Goal: Task Accomplishment & Management: Manage account settings

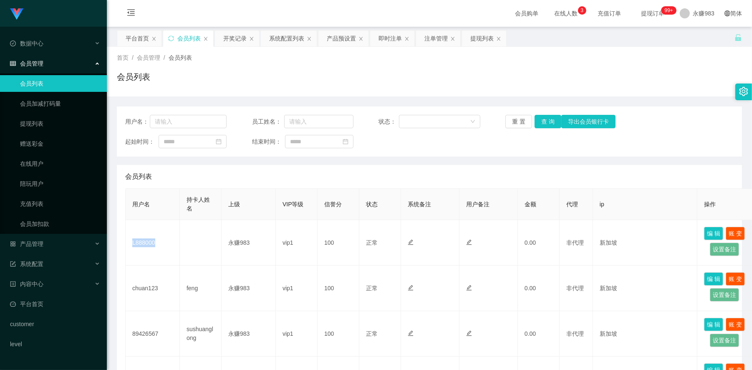
click at [43, 76] on link "会员列表" at bounding box center [60, 83] width 80 height 17
click at [518, 120] on button "重 置" at bounding box center [518, 121] width 27 height 13
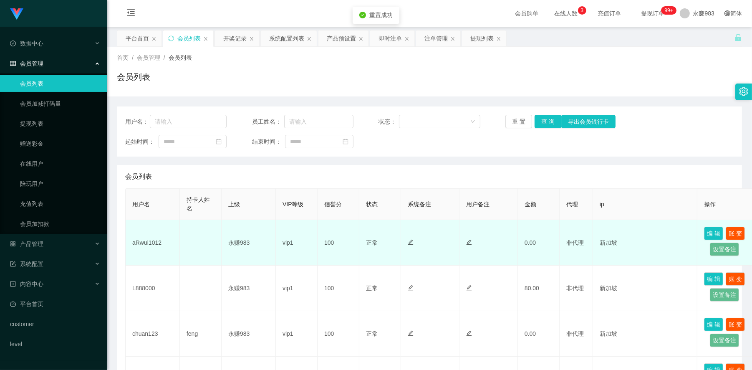
click at [153, 245] on td "aRwui1012" at bounding box center [153, 242] width 54 height 45
copy td "aRwui1012"
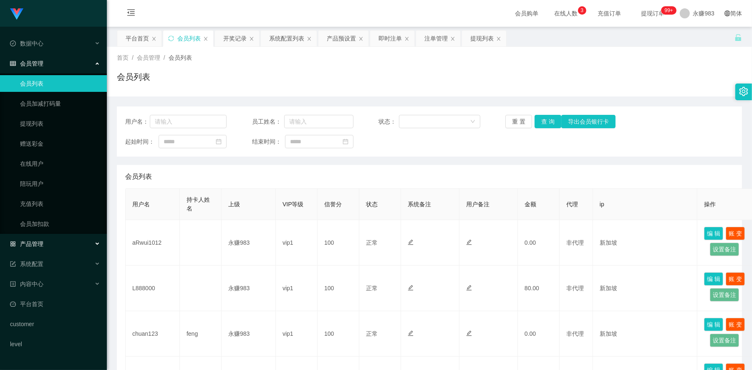
click at [36, 242] on span "产品管理" at bounding box center [26, 243] width 33 height 7
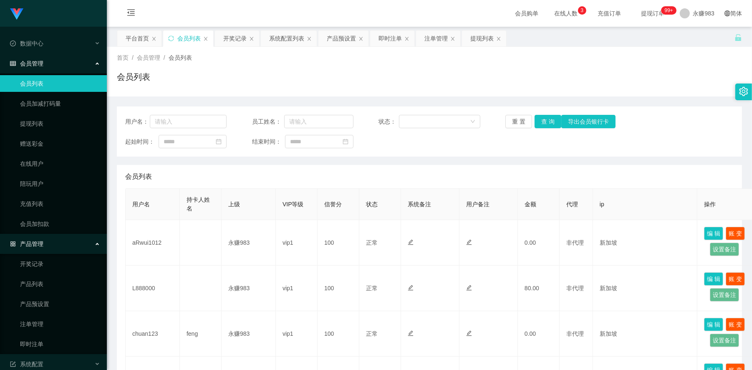
click at [46, 246] on div "产品管理" at bounding box center [53, 243] width 107 height 17
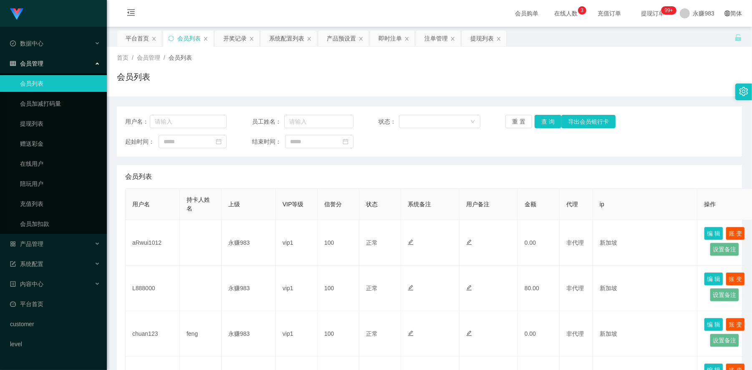
click at [40, 65] on span "会员管理" at bounding box center [26, 63] width 33 height 7
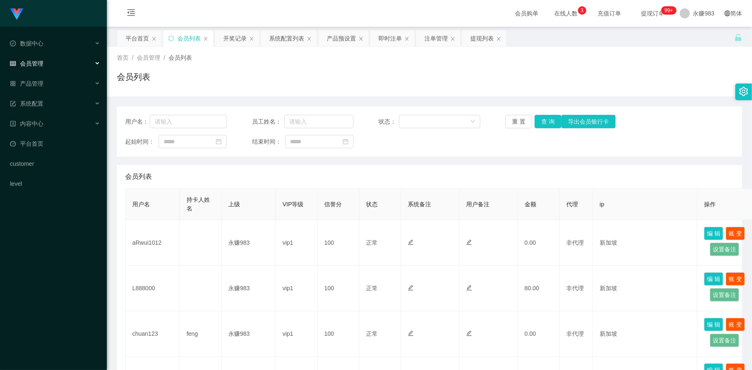
click at [40, 65] on span "会员管理" at bounding box center [26, 63] width 33 height 7
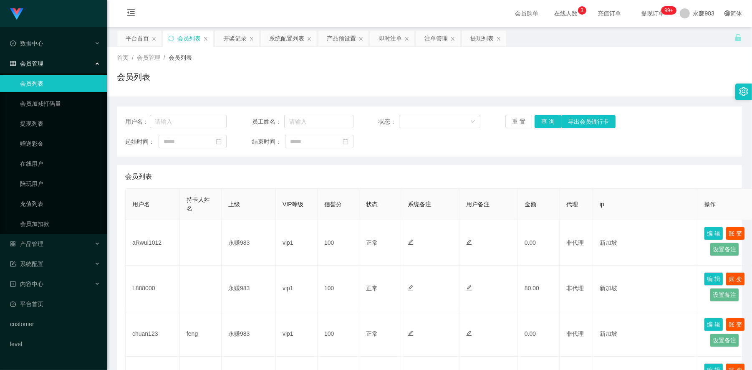
click at [34, 83] on link "会员列表" at bounding box center [60, 83] width 80 height 17
click at [41, 245] on span "产品管理" at bounding box center [26, 243] width 33 height 7
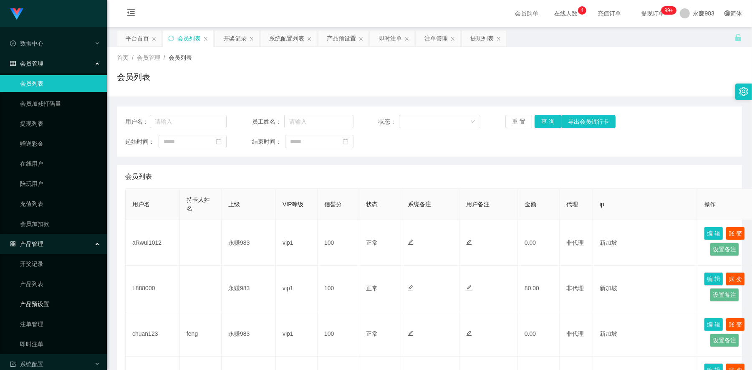
click at [33, 309] on link "产品预设置" at bounding box center [60, 304] width 80 height 17
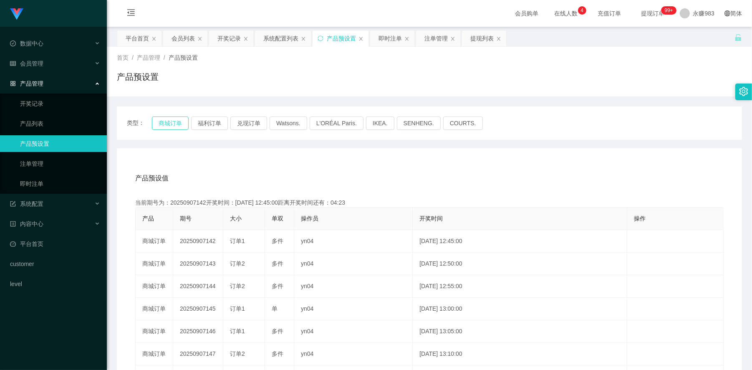
click at [165, 124] on button "商城订单" at bounding box center [170, 122] width 37 height 13
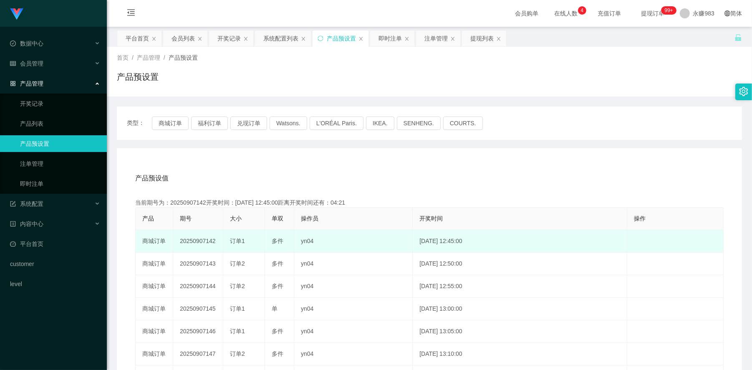
drag, startPoint x: 205, startPoint y: 240, endPoint x: 216, endPoint y: 241, distance: 10.5
click at [216, 241] on td "20250907142" at bounding box center [198, 241] width 50 height 23
copy td "142"
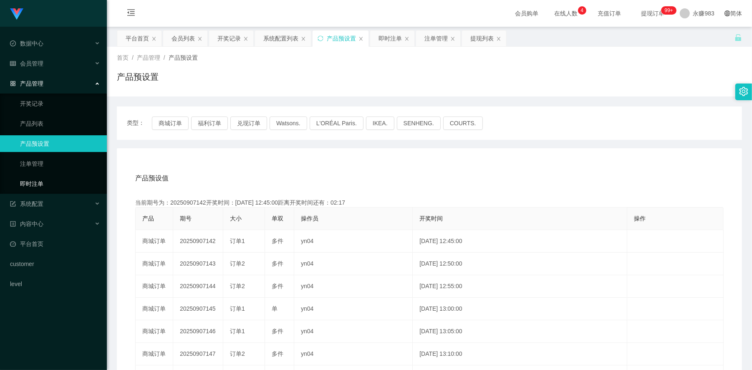
click at [59, 178] on link "即时注单" at bounding box center [60, 183] width 80 height 17
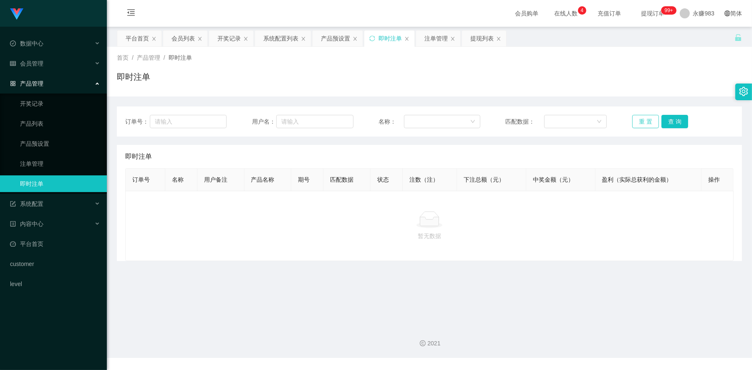
click at [641, 120] on button "重 置" at bounding box center [645, 121] width 27 height 13
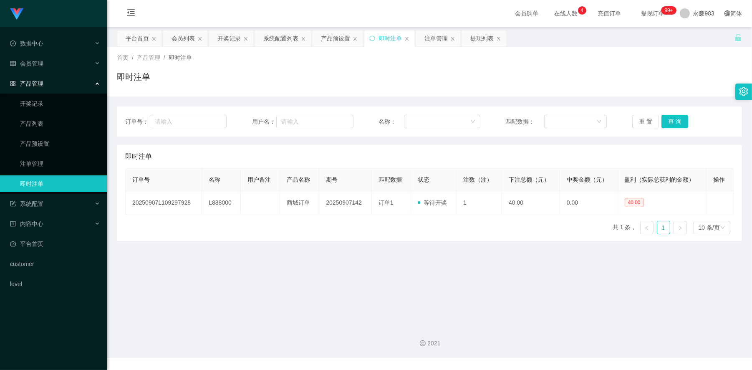
click at [401, 232] on div "订单号 名称 用户备注 产品名称 期号 匹配数据 状态 注数（注） 下注总额（元） 中奖金额（元） 盈利（实际总获利的金额） 操作 2025090711092…" at bounding box center [429, 204] width 609 height 73
click at [641, 121] on button "重 置" at bounding box center [645, 121] width 27 height 13
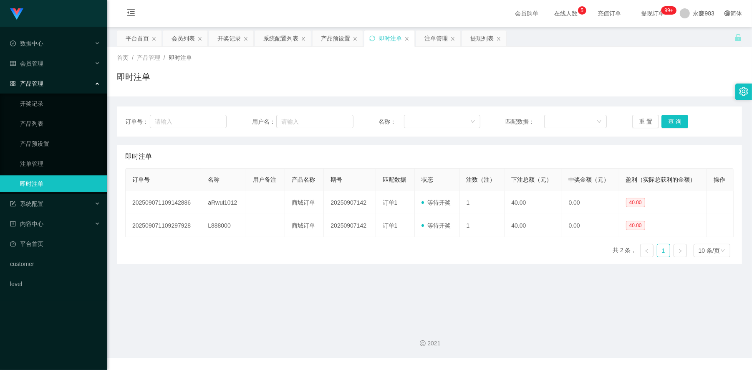
click at [470, 309] on main "关闭左侧 关闭右侧 关闭其它 刷新页面 平台首页 会员列表 开奖记录 系统配置列表 产品预设置 即时注单 注单管理 提现列表 首页 / 产品管理 / 即时注单…" at bounding box center [429, 173] width 645 height 292
click at [34, 142] on link "产品预设置" at bounding box center [60, 143] width 80 height 17
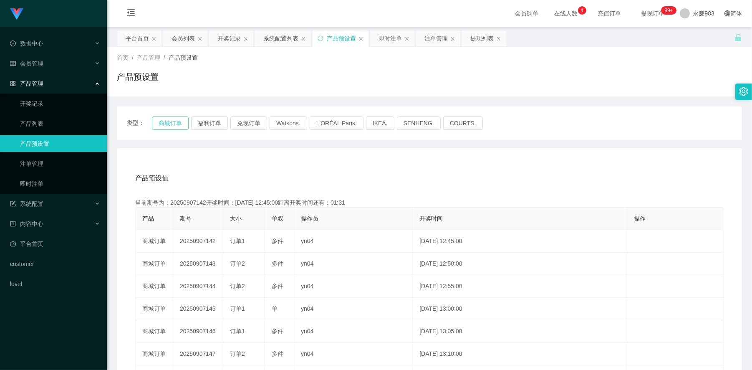
click at [167, 118] on button "商城订单" at bounding box center [170, 122] width 37 height 13
click at [291, 190] on div "产品预设值 添加期号 当前期号为：20250907142开奖时间：[DATE] 12:45:00距离开奖时间还有： 产品 期号 大小 单双 操作员 开奖时间 …" at bounding box center [429, 325] width 605 height 316
click at [171, 122] on button "商城订单" at bounding box center [170, 122] width 37 height 13
click at [37, 188] on link "即时注单" at bounding box center [60, 183] width 80 height 17
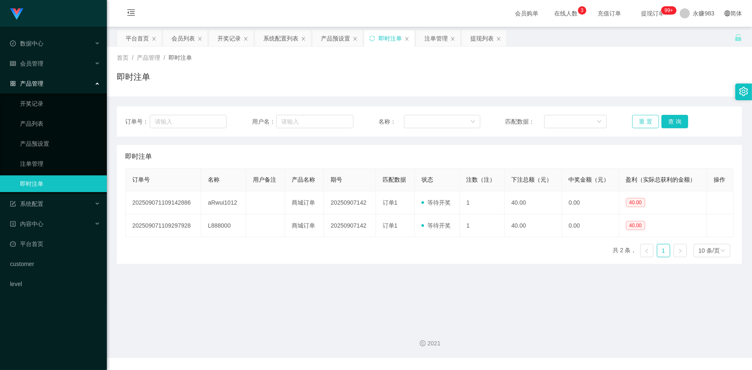
click at [644, 122] on button "重 置" at bounding box center [645, 121] width 27 height 13
click at [185, 36] on div "会员列表" at bounding box center [183, 38] width 23 height 16
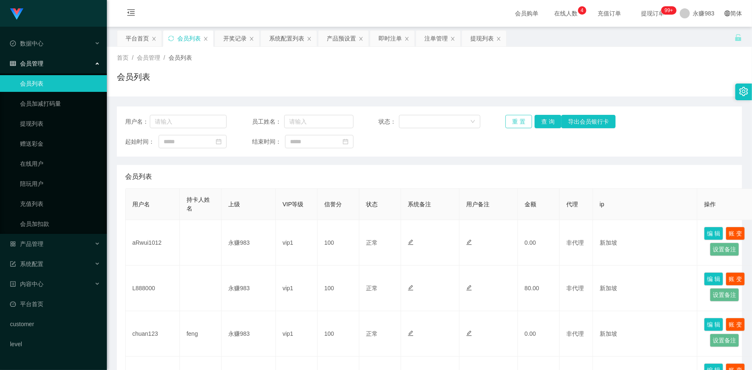
click at [511, 119] on button "重 置" at bounding box center [518, 121] width 27 height 13
click at [33, 125] on link "提现列表" at bounding box center [60, 123] width 80 height 17
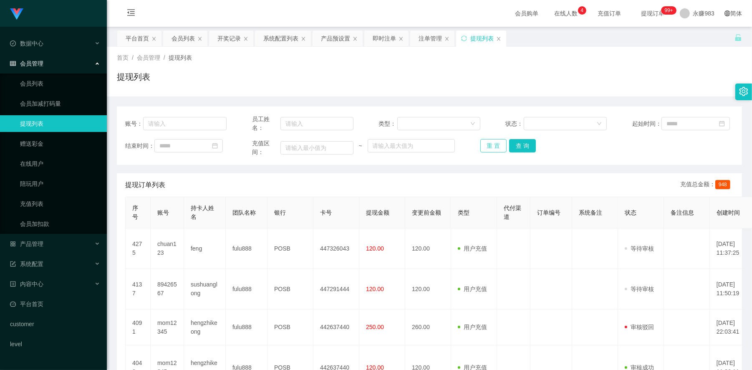
click at [490, 144] on button "重 置" at bounding box center [493, 145] width 27 height 13
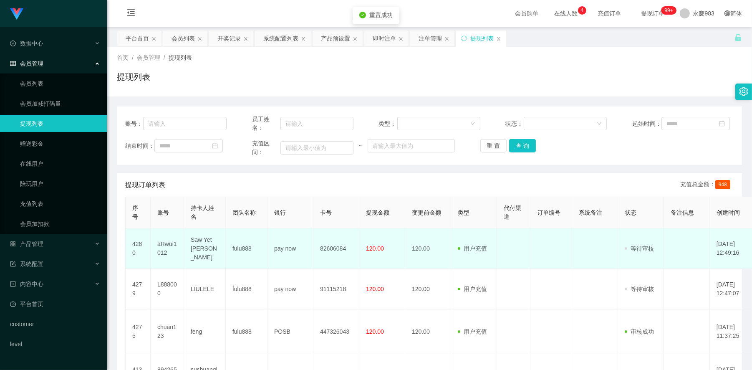
click at [198, 247] on td "Saw Yet [PERSON_NAME]" at bounding box center [205, 248] width 42 height 40
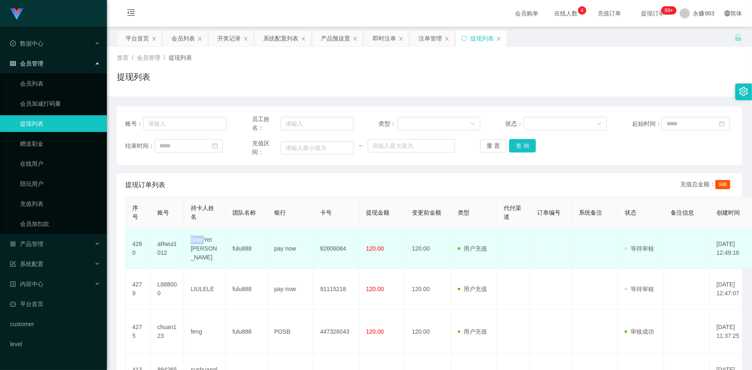
click at [198, 247] on td "Saw Yet [PERSON_NAME]" at bounding box center [205, 248] width 42 height 40
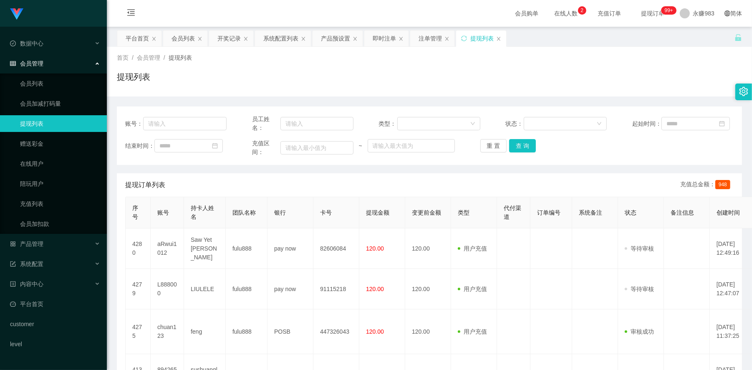
click at [289, 218] on th "银行" at bounding box center [291, 212] width 46 height 31
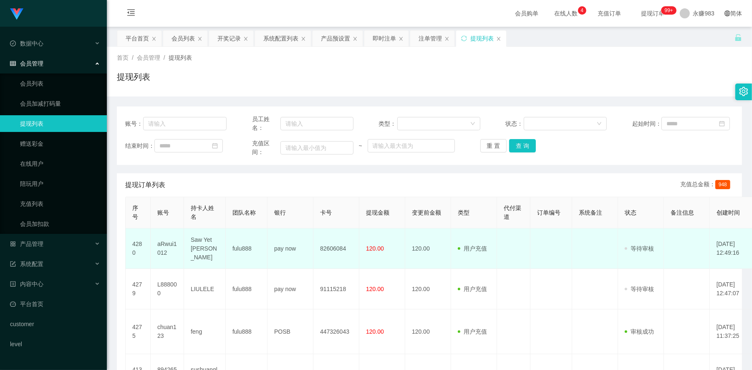
click at [286, 252] on td "pay now" at bounding box center [291, 248] width 46 height 40
click at [286, 250] on td "pay now" at bounding box center [291, 248] width 46 height 40
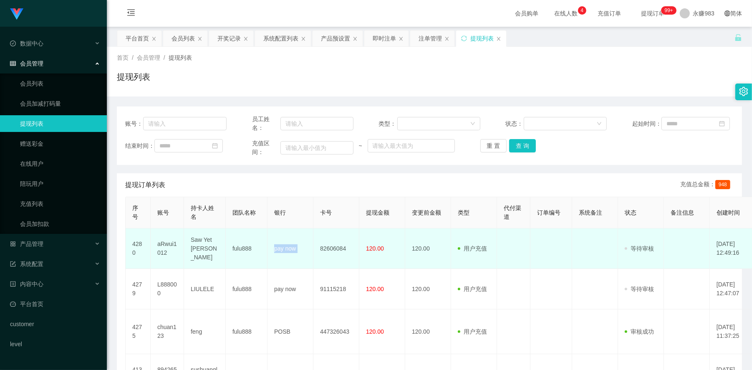
click at [198, 247] on td "Saw Yet [PERSON_NAME]" at bounding box center [205, 248] width 42 height 40
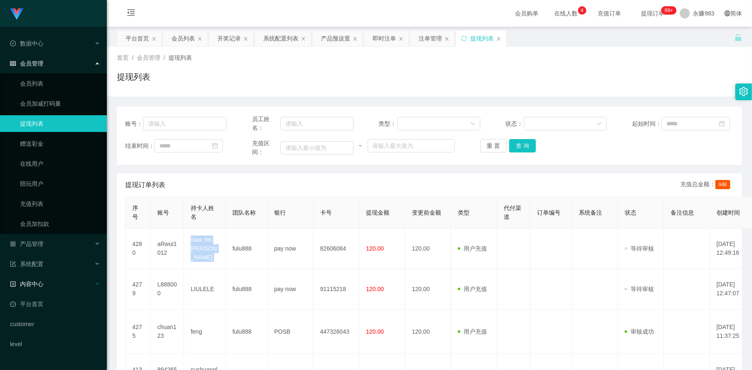
copy td "Saw Yet [PERSON_NAME]"
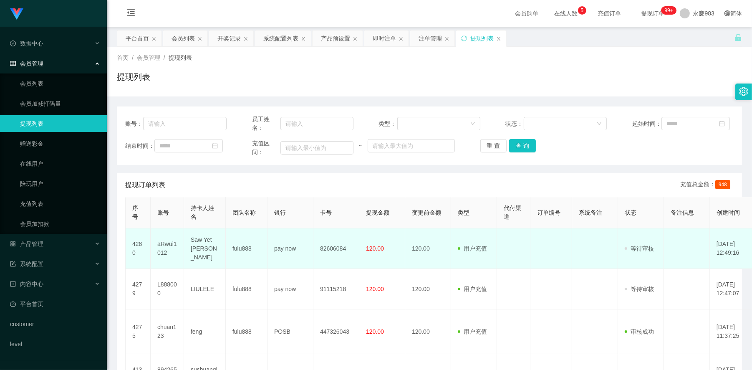
click at [332, 250] on td "82606084" at bounding box center [336, 248] width 46 height 40
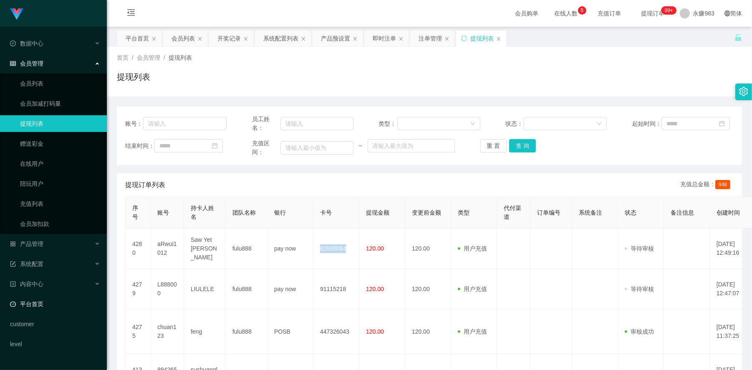
copy td "82606084"
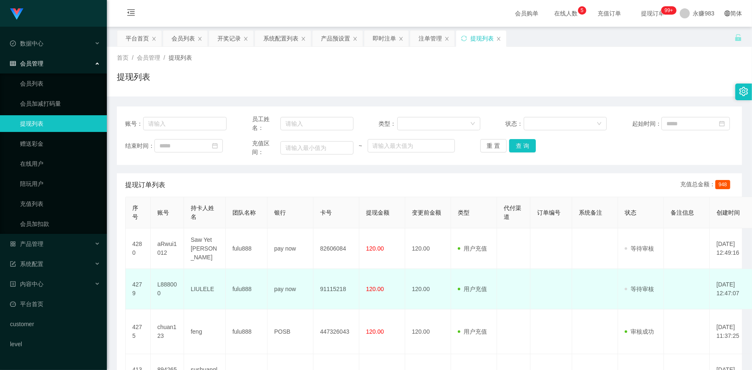
click at [203, 291] on td "LIULELE" at bounding box center [205, 289] width 42 height 40
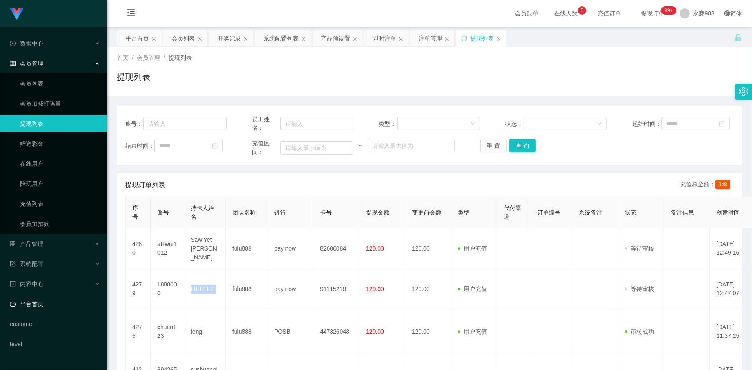
copy td "LIULELE"
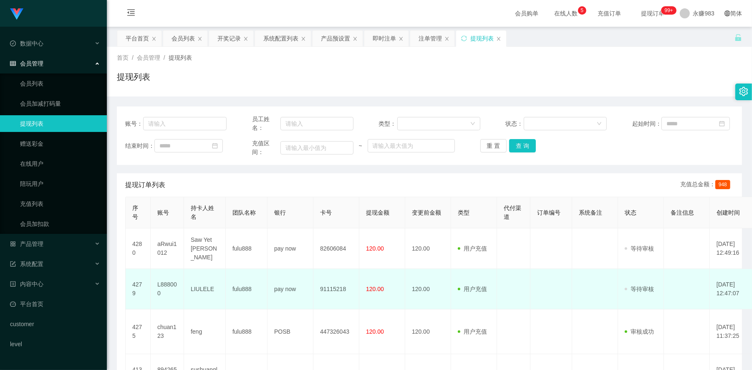
click at [330, 290] on td "91115218" at bounding box center [336, 289] width 46 height 40
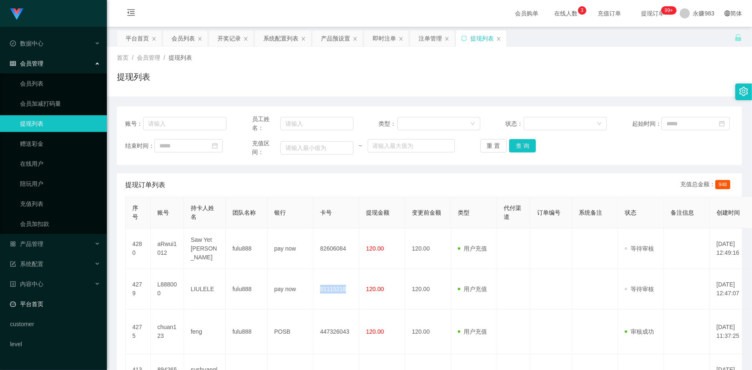
copy td "91115218"
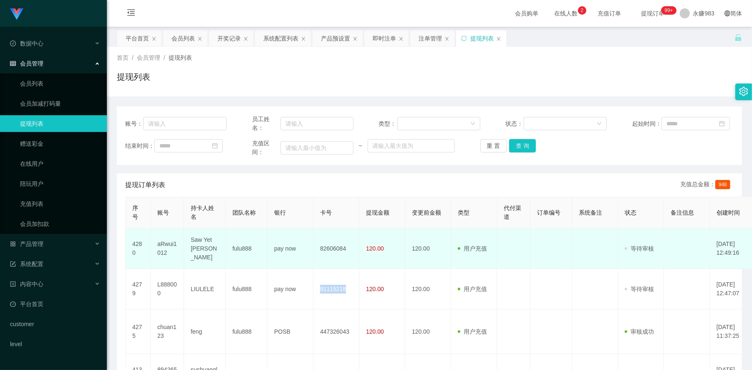
click at [165, 245] on td "aRwui1012" at bounding box center [167, 248] width 33 height 40
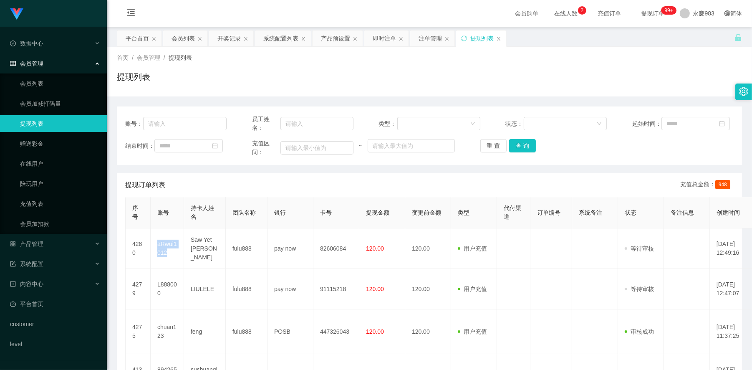
copy td "aRwui1012"
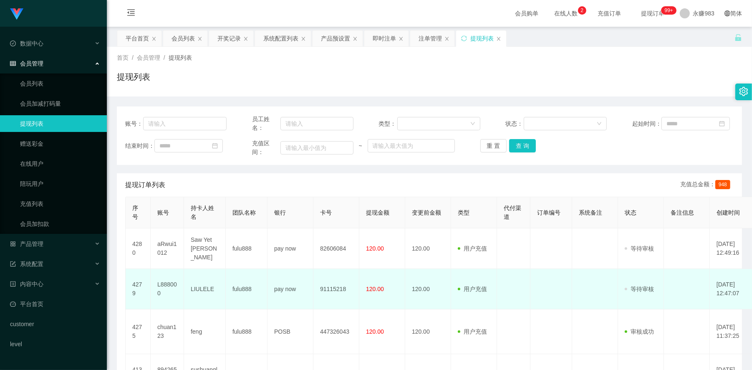
click at [166, 290] on td "L888000" at bounding box center [167, 289] width 33 height 40
click at [165, 288] on td "L888000" at bounding box center [167, 289] width 33 height 40
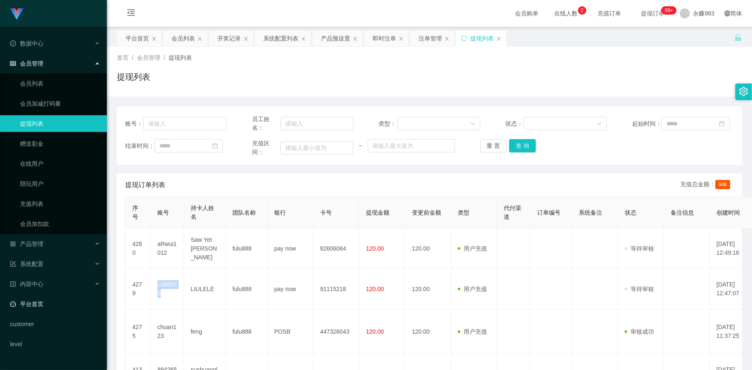
copy td "L888000"
